Goal: Navigation & Orientation: Find specific page/section

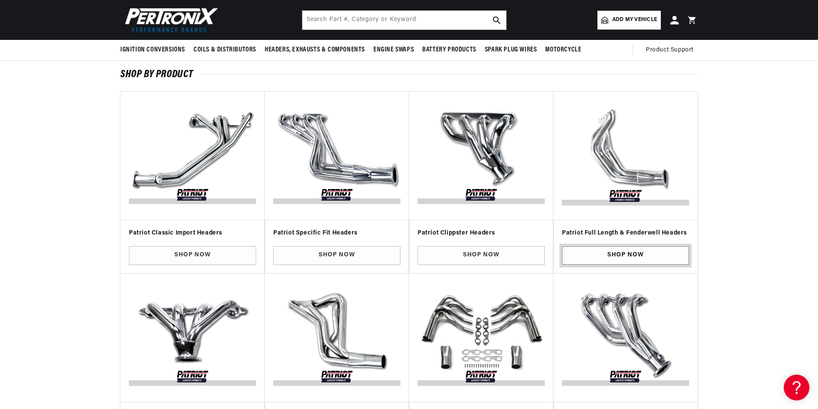
scroll to position [0, 877]
click at [632, 254] on link "Shop Now" at bounding box center [625, 255] width 127 height 19
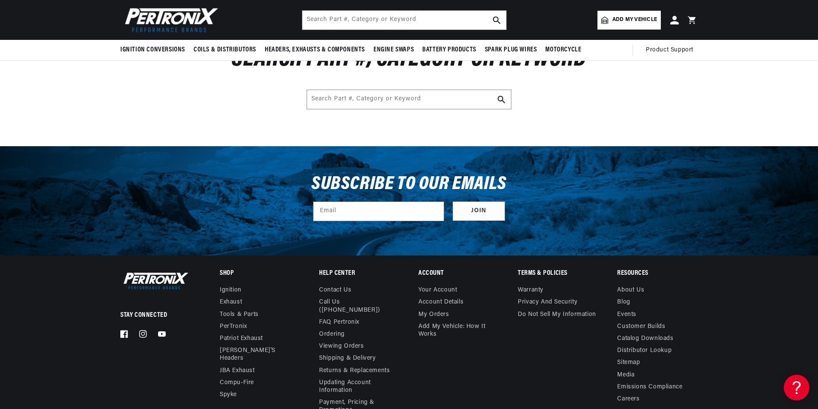
scroll to position [79, 0]
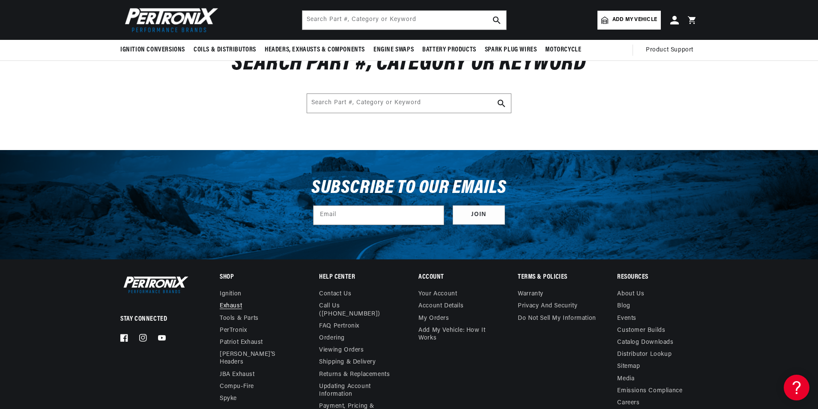
click at [234, 305] on link "Exhaust" at bounding box center [231, 306] width 22 height 12
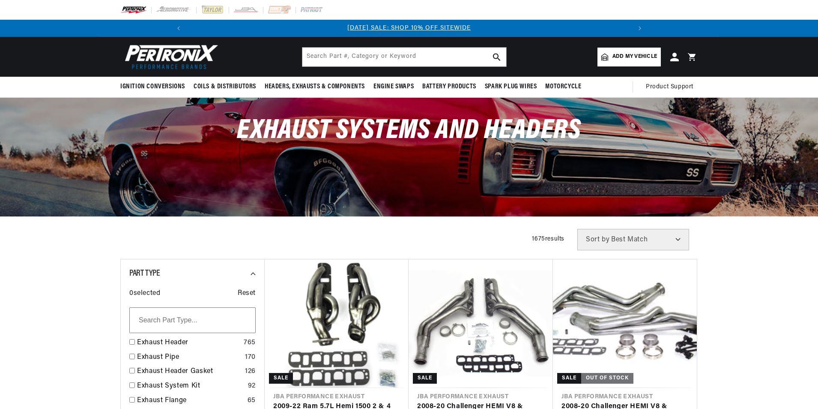
scroll to position [10, 0]
